Goal: Task Accomplishment & Management: Complete application form

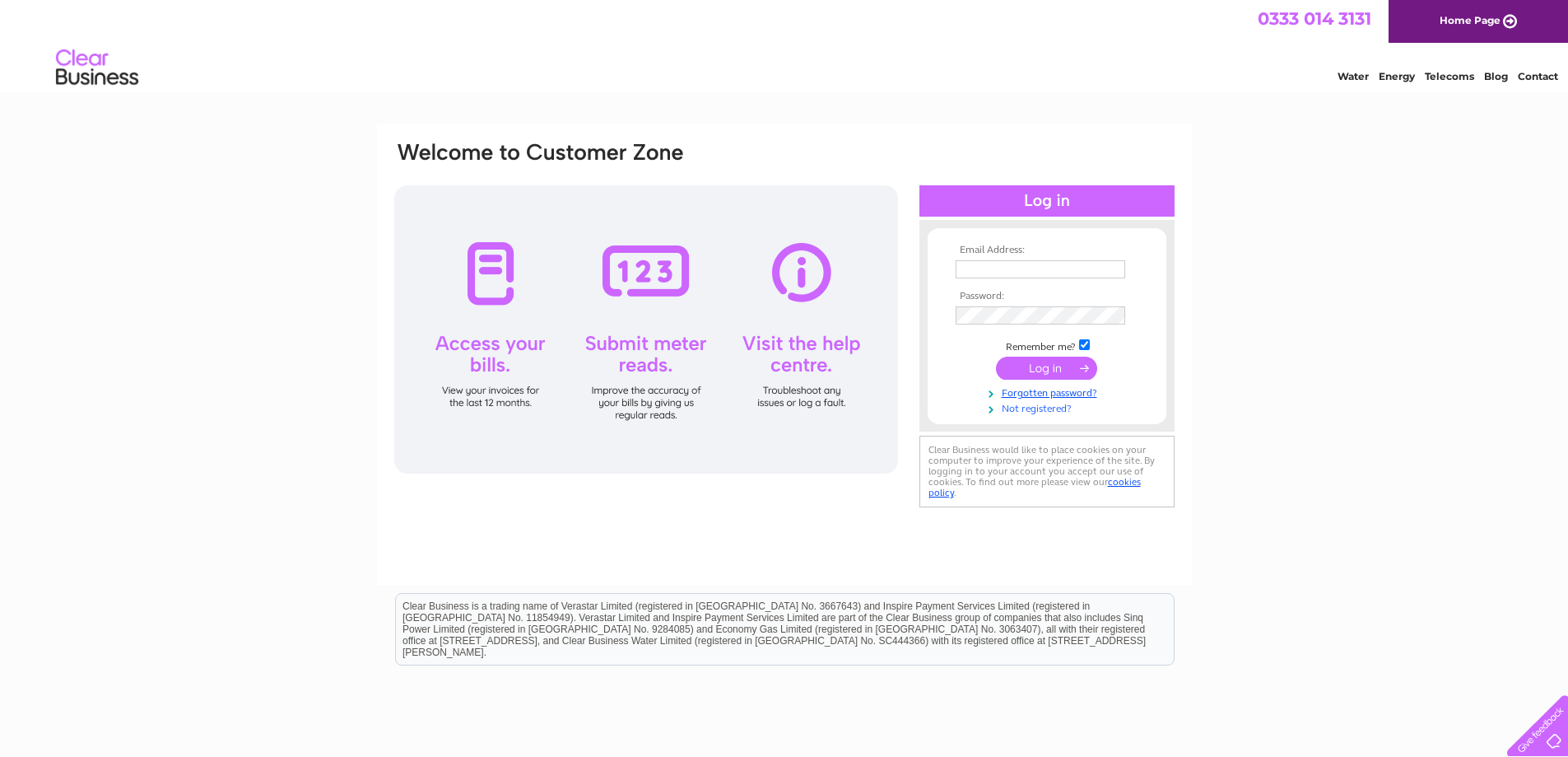
click at [1027, 410] on link "Not registered?" at bounding box center [1049, 407] width 187 height 16
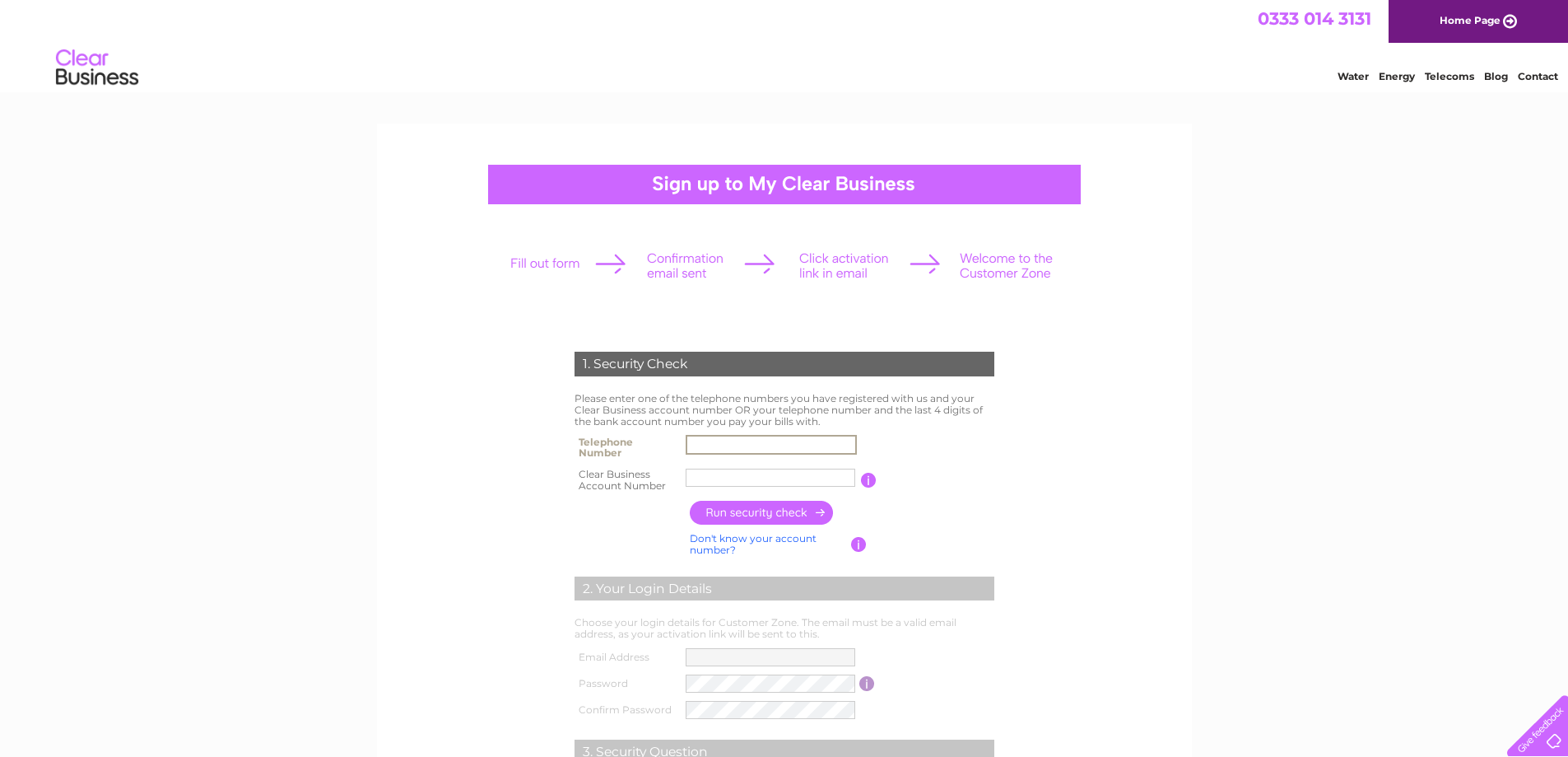
click at [701, 444] on input "text" at bounding box center [771, 445] width 171 height 20
type input "07717590514"
click at [717, 477] on input "text" at bounding box center [771, 478] width 171 height 20
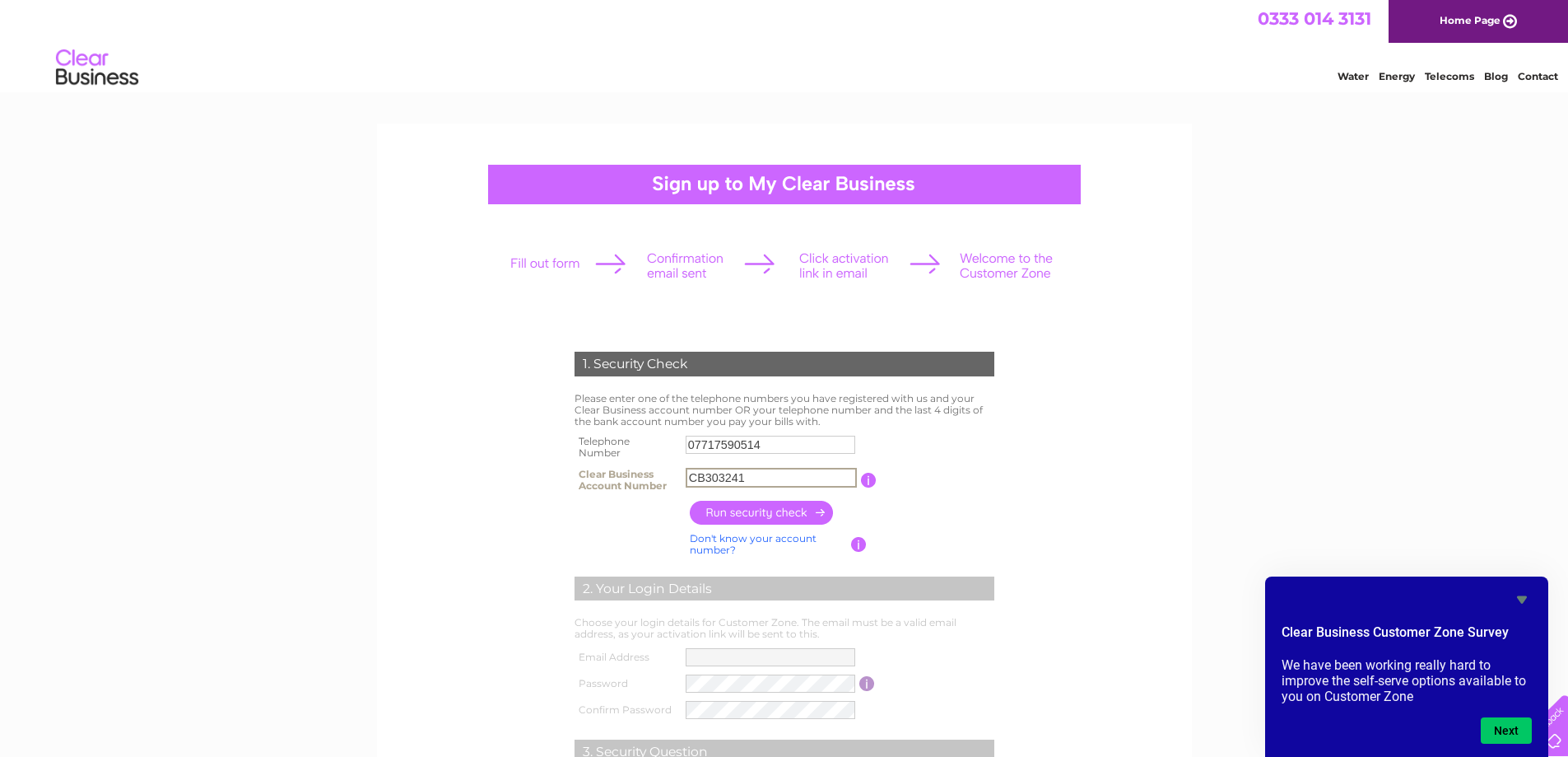
type input "CB3032413"
